Goal: Find specific page/section: Find specific page/section

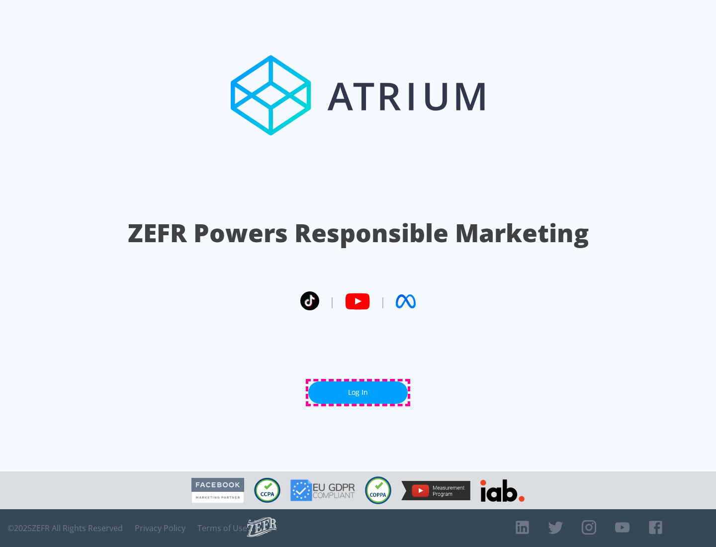
click at [358, 392] on link "Log In" at bounding box center [357, 393] width 99 height 22
